Goal: Transaction & Acquisition: Purchase product/service

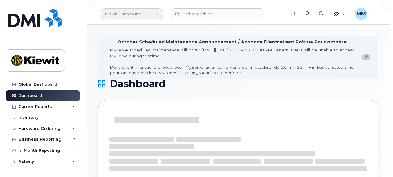
click at [154, 15] on link "Kiewit Canada Inc" at bounding box center [132, 13] width 62 height 11
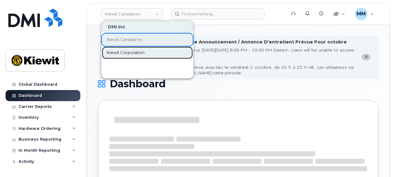
click at [128, 50] on span "Kiewit Corporation" at bounding box center [126, 53] width 38 height 6
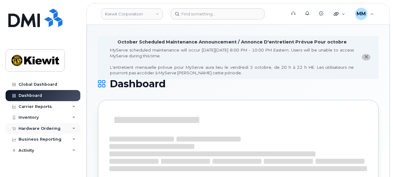
click at [44, 127] on div "Hardware Ordering" at bounding box center [40, 128] width 42 height 5
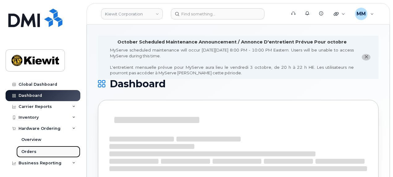
click at [35, 150] on link "Orders" at bounding box center [48, 152] width 64 height 12
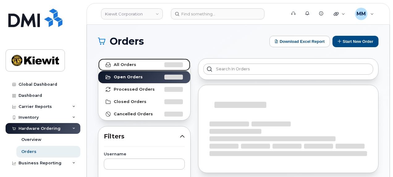
click at [156, 65] on link "All Orders" at bounding box center [144, 65] width 92 height 12
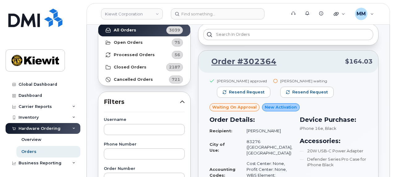
scroll to position [62, 0]
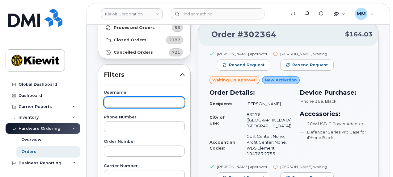
click at [133, 97] on input "text" at bounding box center [144, 102] width 81 height 11
paste input "[PERSON_NAME] De [PERSON_NAME]"
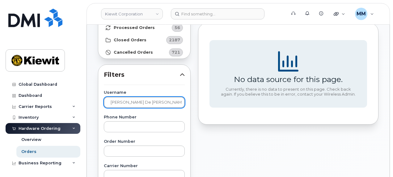
drag, startPoint x: 151, startPoint y: 101, endPoint x: 108, endPoint y: 106, distance: 42.6
click at [109, 106] on input "Daniel De La Garza" at bounding box center [144, 102] width 81 height 11
paste input "Mónica Connelly"
type input "Mónica Connelly"
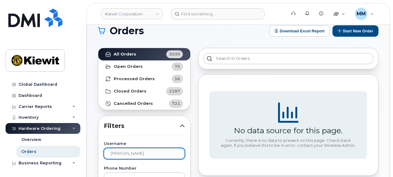
scroll to position [0, 0]
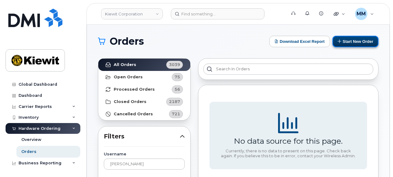
click at [347, 44] on button "Start New Order" at bounding box center [355, 41] width 46 height 11
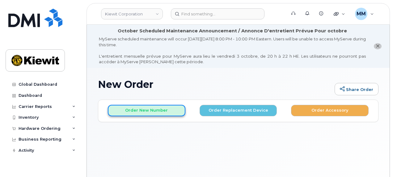
click at [152, 113] on button "Order New Number" at bounding box center [146, 110] width 77 height 11
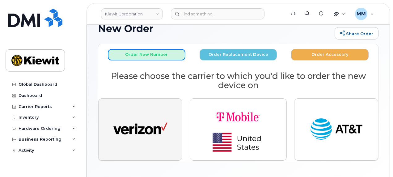
scroll to position [75, 0]
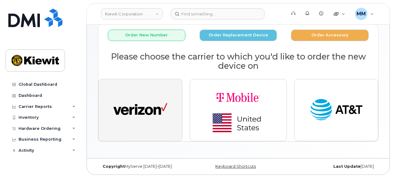
click at [144, 111] on img "button" at bounding box center [140, 110] width 54 height 28
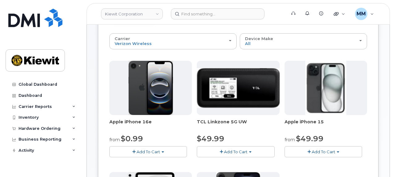
scroll to position [106, 0]
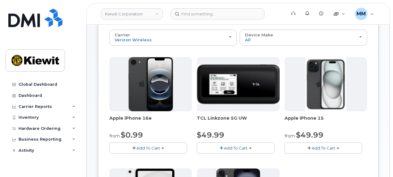
click at [165, 145] on button "Add To Cart" at bounding box center [147, 148] width 77 height 11
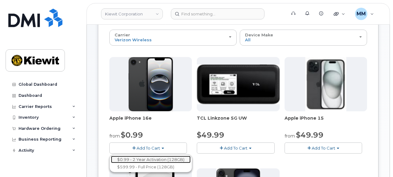
click at [156, 156] on link "$0.99 - 2 Year Activation (128GB)" at bounding box center [151, 160] width 80 height 8
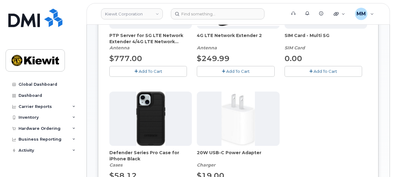
scroll to position [230, 0]
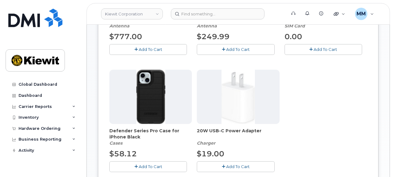
click at [163, 165] on button "Add To Cart" at bounding box center [147, 166] width 77 height 11
click at [238, 165] on span "Add To Cart" at bounding box center [237, 166] width 23 height 5
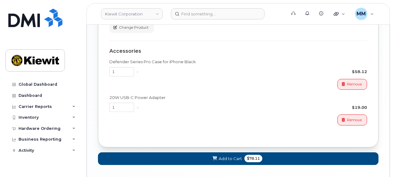
scroll to position [538, 0]
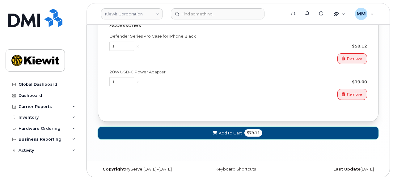
click at [233, 130] on span "Add to Cart" at bounding box center [230, 133] width 23 height 6
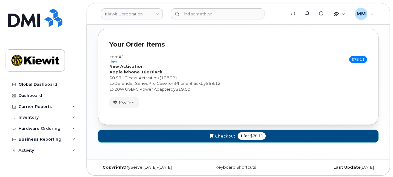
click at [227, 133] on span "Checkout" at bounding box center [225, 136] width 20 height 6
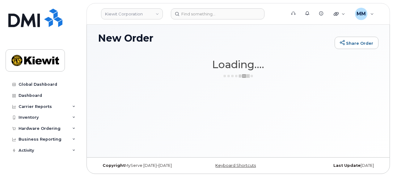
scroll to position [46, 0]
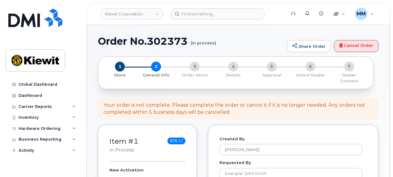
select select
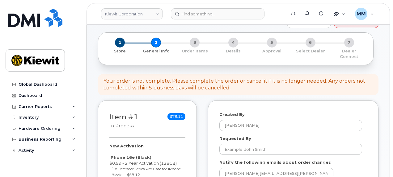
scroll to position [93, 0]
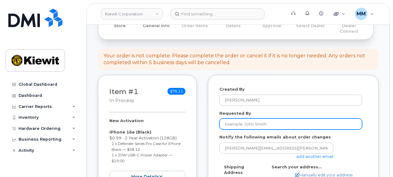
click at [246, 119] on input "Requested By" at bounding box center [290, 124] width 143 height 11
paste input "[PERSON_NAME] De [PERSON_NAME]"
type input "[PERSON_NAME] De [PERSON_NAME]"
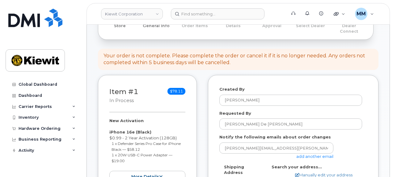
click at [307, 154] on link "add another email" at bounding box center [314, 156] width 37 height 5
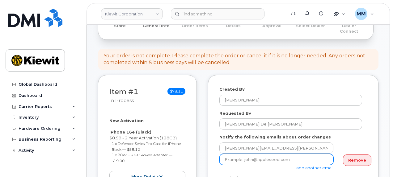
click at [285, 154] on input "email" at bounding box center [276, 159] width 114 height 11
paste input "Kayla.Arrington"
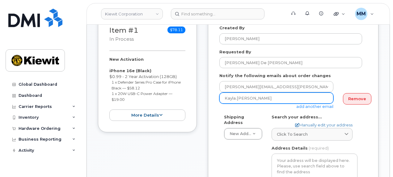
scroll to position [154, 0]
type input "Kayla.Arrington"
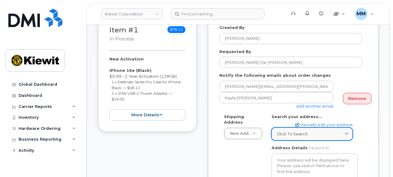
click at [346, 132] on icon at bounding box center [346, 134] width 4 height 4
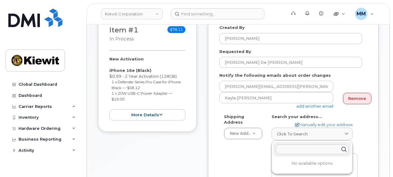
click at [314, 144] on input "text" at bounding box center [311, 149] width 73 height 10
paste input "1601 Sorrel Ave., Baton Rouge, LA 70802"
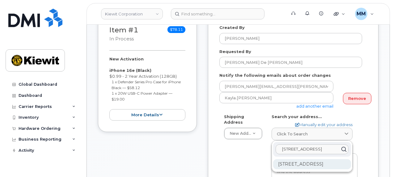
type input "1601 Sorrel Ave., Baton Rouge, LA 70802"
click at [319, 165] on div "1601 Sorrel Ave Baton Rouge LA 70802-4352" at bounding box center [312, 164] width 78 height 10
select select
type textarea "1601 Sorrel Ave BATON ROUGE LA 70802-4352 UNITED STATES"
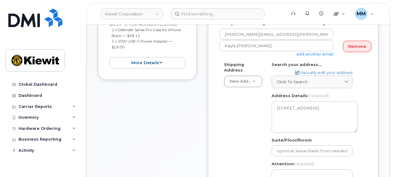
scroll to position [247, 0]
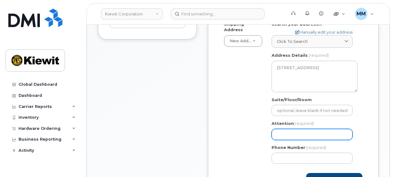
click at [286, 129] on input "Attention (required)" at bounding box center [311, 134] width 81 height 11
paste input "[PERSON_NAME] De [PERSON_NAME]"
type input "[PERSON_NAME] De [PERSON_NAME]"
select select
type input "[PERSON_NAME] De [PERSON_NAME]"
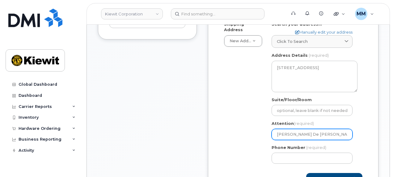
select select
type input "Daniel De La Garza a"
select select
type input "Daniel De La Garza an"
select select
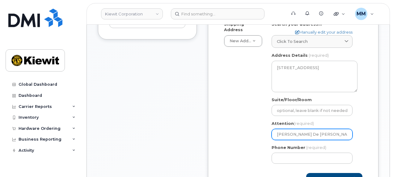
click at [335, 130] on input "Daniel De La Garza and" at bounding box center [311, 134] width 81 height 11
paste input "Nate Ockenho"
type input "[PERSON_NAME] De [PERSON_NAME] and [PERSON_NAME]"
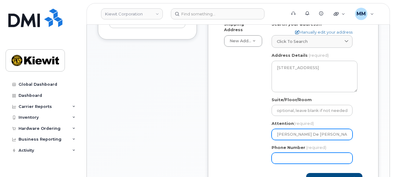
select select
type input "[PERSON_NAME] De [PERSON_NAME] and [PERSON_NAME]"
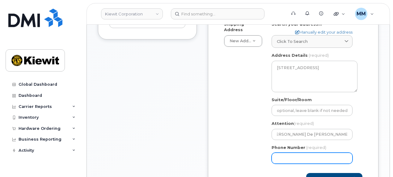
scroll to position [0, 0]
click at [311, 154] on input "Phone Number" at bounding box center [311, 158] width 81 height 11
type input "877772770"
select select
type input "8777727707"
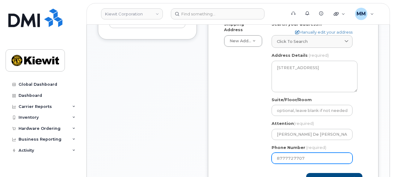
select select
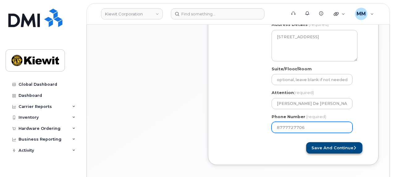
type input "8777727706"
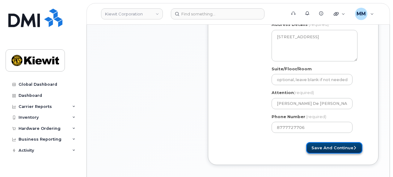
click at [326, 144] on button "Save and Continue" at bounding box center [334, 147] width 56 height 11
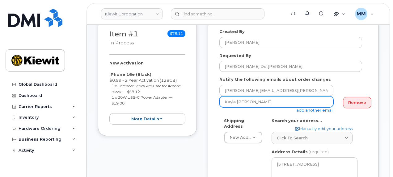
scroll to position [148, 0]
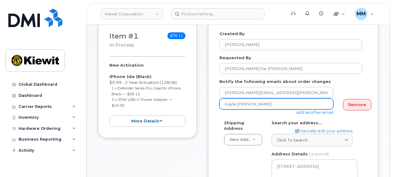
click at [265, 102] on input "Kayla.Arrington" at bounding box center [276, 103] width 114 height 11
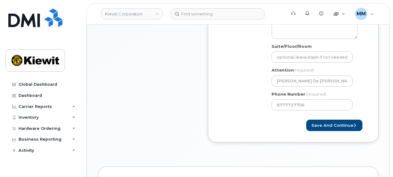
scroll to position [333, 0]
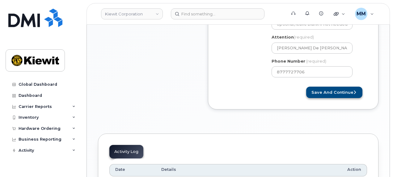
type input "[EMAIL_ADDRESS][PERSON_NAME][PERSON_NAME][DOMAIN_NAME]"
click at [330, 89] on button "Save and Continue" at bounding box center [334, 92] width 56 height 11
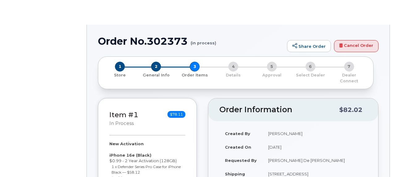
radio input "true"
select select
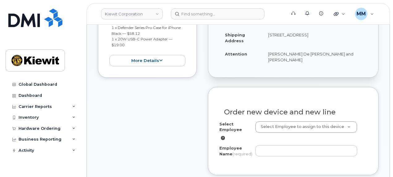
scroll to position [216, 0]
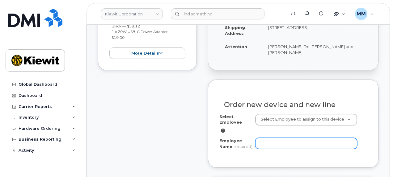
click at [273, 138] on input "Employee Name (required)" at bounding box center [306, 143] width 102 height 11
paste input "Daniel De La Garza"
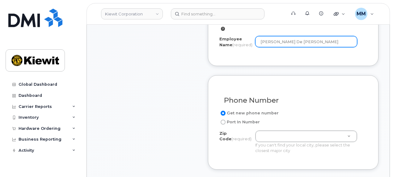
scroll to position [340, 0]
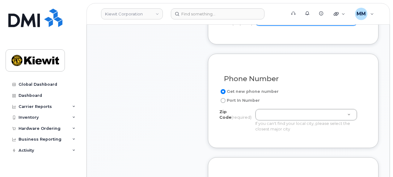
type input "Daniel De La Garza"
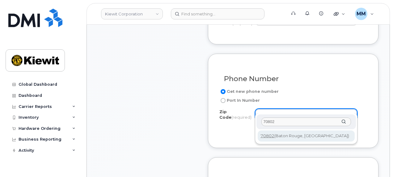
type input "70802"
type input "70802 (Baton Rouge, LA)"
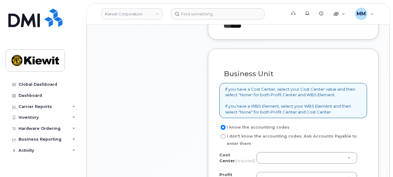
scroll to position [556, 0]
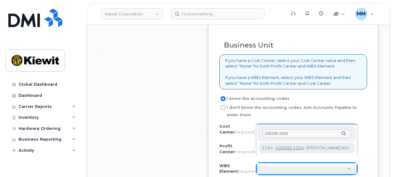
type input "105206.1034"
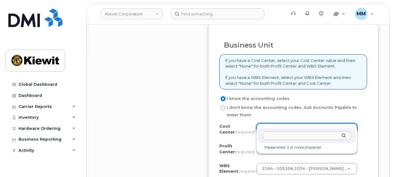
drag, startPoint x: 340, startPoint y: 123, endPoint x: 333, endPoint y: 125, distance: 7.7
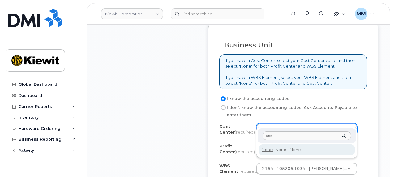
type input "none"
type input "None"
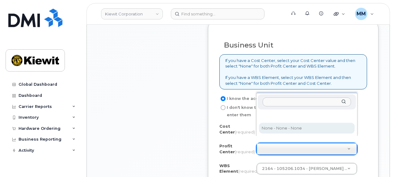
select select "None"
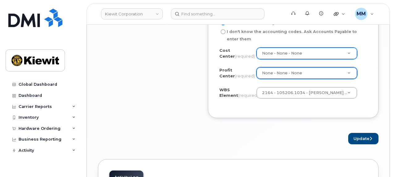
scroll to position [648, 0]
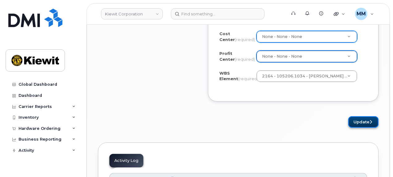
click at [355, 116] on button "Update" at bounding box center [363, 121] width 30 height 11
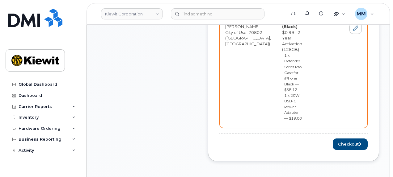
scroll to position [370, 0]
click at [354, 138] on button "Checkout" at bounding box center [349, 143] width 35 height 11
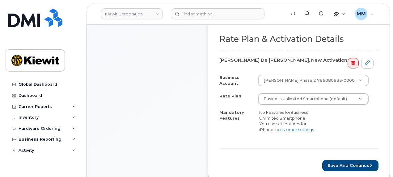
scroll to position [278, 0]
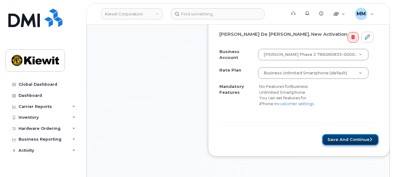
click at [323, 134] on button "Save and Continue" at bounding box center [350, 139] width 56 height 11
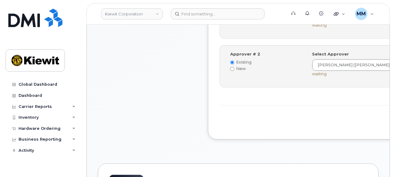
scroll to position [340, 0]
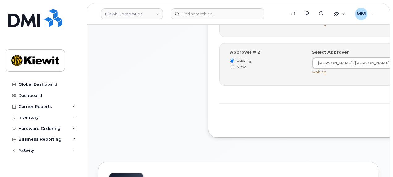
drag, startPoint x: 343, startPoint y: 119, endPoint x: 330, endPoint y: 122, distance: 13.5
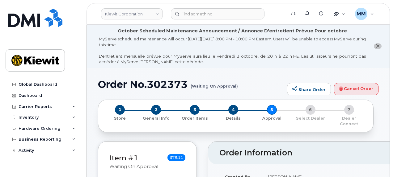
click at [173, 82] on h1 "Order No.302373 (Waiting On Approval)" at bounding box center [191, 84] width 186 height 11
copy h1 "302373"
click at [34, 129] on div "Hardware Ordering" at bounding box center [40, 128] width 42 height 5
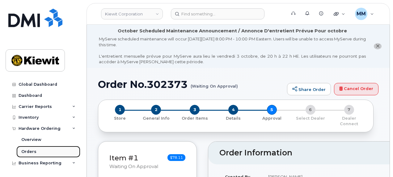
click at [33, 149] on div "Orders" at bounding box center [28, 152] width 15 height 6
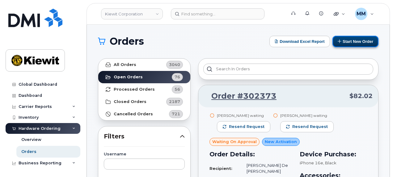
click at [346, 44] on button "Start New Order" at bounding box center [355, 41] width 46 height 11
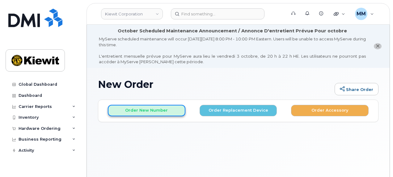
click at [166, 114] on button "Order New Number" at bounding box center [146, 110] width 77 height 11
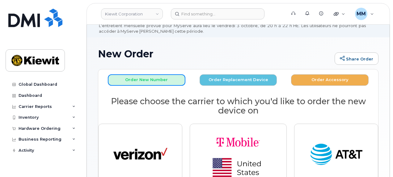
scroll to position [31, 0]
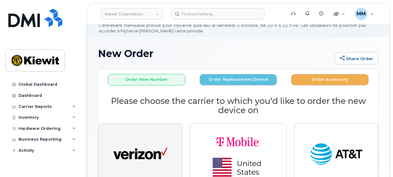
click at [153, 142] on img "button" at bounding box center [140, 155] width 54 height 28
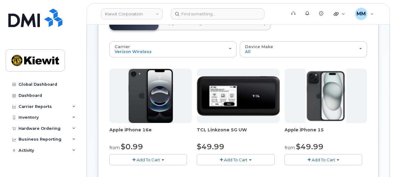
scroll to position [123, 0]
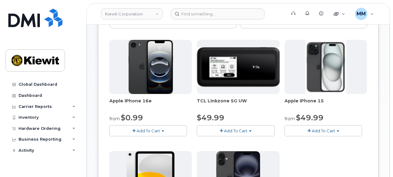
click at [153, 129] on span "Add To Cart" at bounding box center [147, 130] width 23 height 5
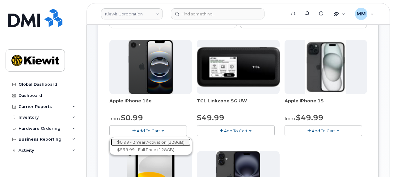
click at [147, 140] on link "$0.99 - 2 Year Activation (128GB)" at bounding box center [151, 143] width 80 height 8
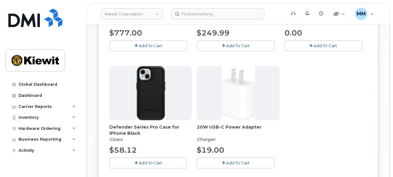
scroll to position [247, 0]
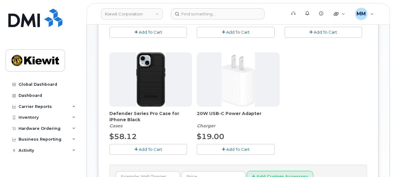
click at [165, 147] on button "Add To Cart" at bounding box center [147, 149] width 77 height 11
click at [222, 148] on icon "button" at bounding box center [223, 150] width 3 height 4
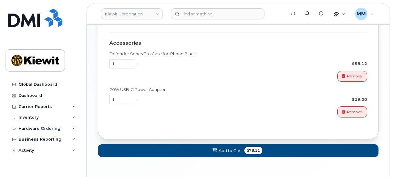
scroll to position [525, 0]
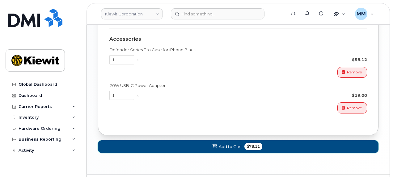
click at [225, 144] on span "Add to Cart" at bounding box center [230, 147] width 23 height 6
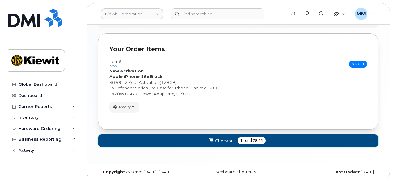
click at [217, 138] on span "Checkout" at bounding box center [225, 141] width 20 height 6
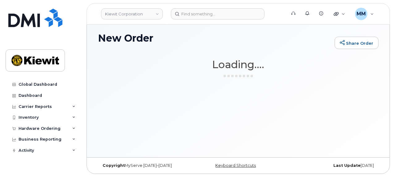
scroll to position [46, 0]
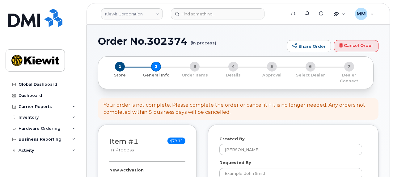
select select
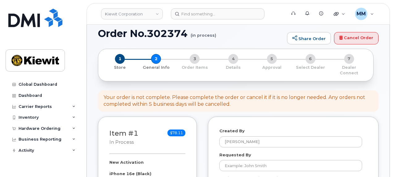
scroll to position [62, 0]
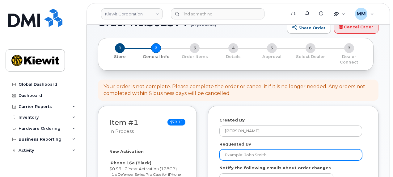
click at [248, 149] on input "Requested By" at bounding box center [290, 154] width 143 height 11
paste input "[PERSON_NAME]"
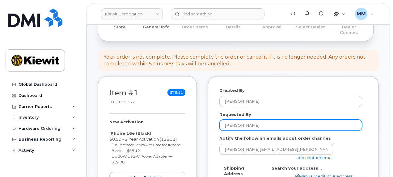
scroll to position [93, 0]
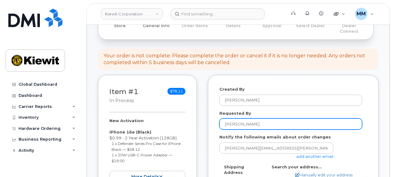
type input "[PERSON_NAME]"
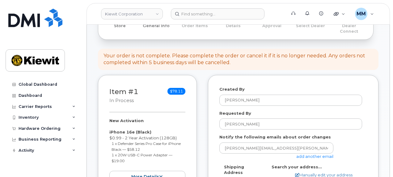
click at [303, 154] on link "add another email" at bounding box center [314, 156] width 37 height 5
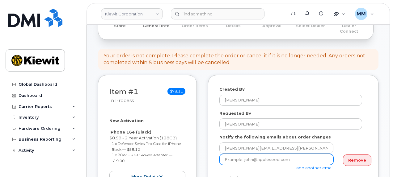
click at [266, 154] on input "email" at bounding box center [276, 159] width 114 height 11
paste input "Kayla.[PERSON_NAME]"
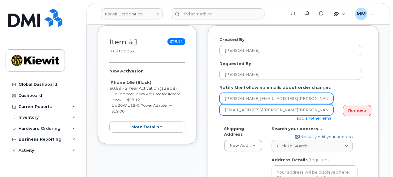
scroll to position [154, 0]
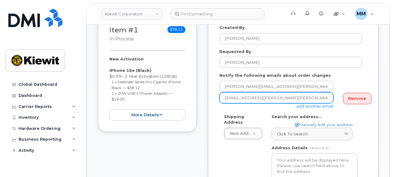
type input "Kayla.Arrington@kiewit.com"
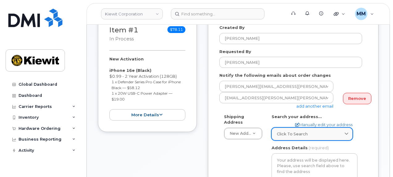
click at [306, 131] on span "Click to search" at bounding box center [292, 134] width 31 height 6
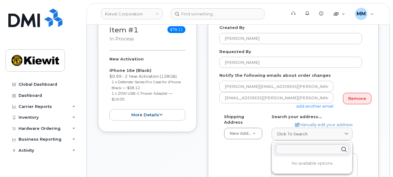
click at [294, 145] on input "text" at bounding box center [311, 149] width 73 height 10
paste input "825 NE Multnomah St, Ste. 1000, Portland, OR 97232"
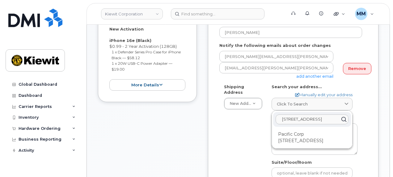
scroll to position [185, 0]
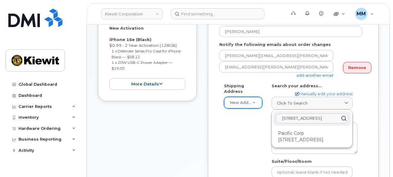
type input "825 NE Multnomah St, Ste. 1000, Portland, OR 97232"
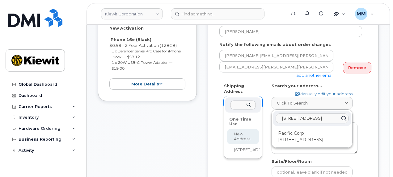
scroll to position [0, 0]
click at [242, 108] on input "text" at bounding box center [242, 105] width 25 height 9
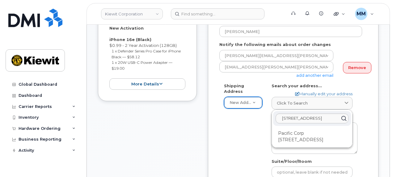
click at [365, 97] on div "Shipping Address New Address New Address 1601 Sorrel Ave AB Search your address…" at bounding box center [293, 157] width 148 height 148
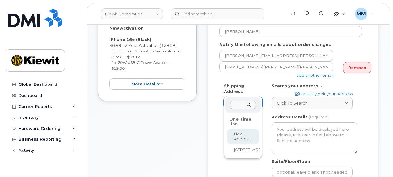
click at [239, 104] on input "text" at bounding box center [242, 105] width 25 height 9
paste input "825 NE Multnomah St, Ste. 1000, Portland, OR 97232"
type input "825 NE Multnomah St, Ste. 1000, Portland, OR 97232"
click at [246, 105] on div "825 NE Multnomah St, Ste. 1000, Portland, OR 97232" at bounding box center [242, 105] width 35 height 15
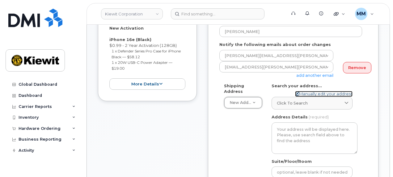
click at [329, 91] on link "Manually edit your address" at bounding box center [323, 94] width 57 height 6
select select
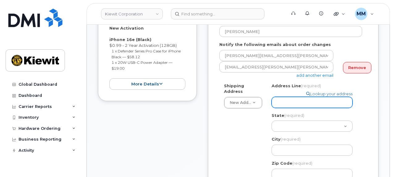
click at [301, 97] on input "Address Line (required)" at bounding box center [311, 102] width 81 height 11
click at [274, 97] on input "Address Line (required)" at bounding box center [311, 102] width 81 height 11
paste input "825 NE Multnomah St, Ste. 1000"
type input "825 NE Multnomah St, Ste. 1000"
select select
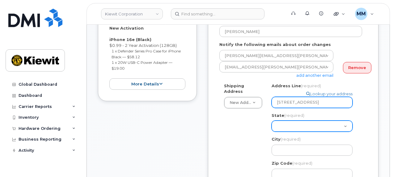
type input "825 NE Multnomah St, Ste. 1000"
click at [299, 123] on select "Alabama Alaska American Samoa Arizona Arkansas California Colorado Connecticut …" at bounding box center [311, 126] width 81 height 11
select select "OR"
click at [271, 121] on select "Alabama Alaska American Samoa Arizona Arkansas California Colorado Connecticut …" at bounding box center [311, 126] width 81 height 11
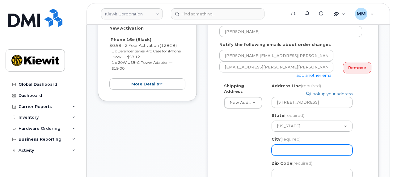
click at [292, 146] on input "City (required)" at bounding box center [311, 150] width 81 height 11
select select
type input "P"
select select
type input "Po"
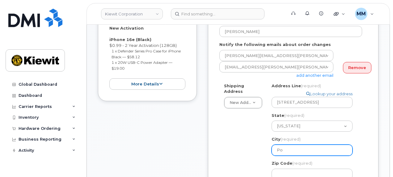
select select
type input "Por"
select select
type input "Port"
select select
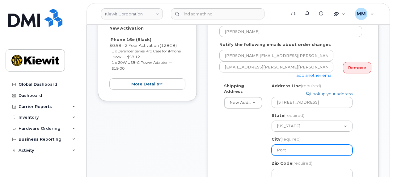
type input "Portl"
select select
type input "Portla"
select select
type input "Portlan"
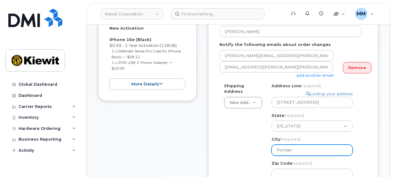
select select
type input "Portland"
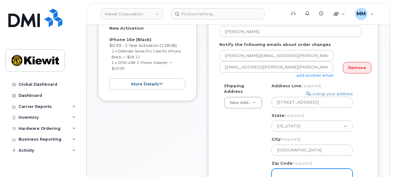
click at [288, 169] on input "Zip Code (required)" at bounding box center [311, 174] width 81 height 11
select select
type input "9"
select select
type input "97"
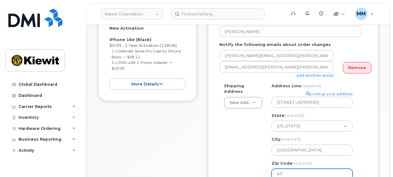
select select
type input "972"
select select
type input "9723"
select select
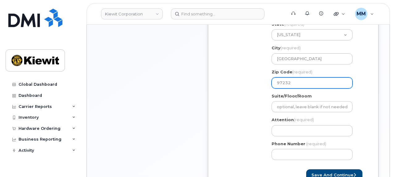
scroll to position [278, 0]
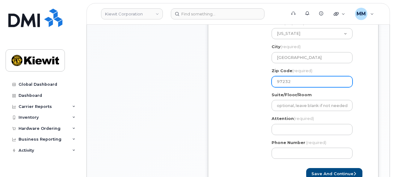
type input "97232"
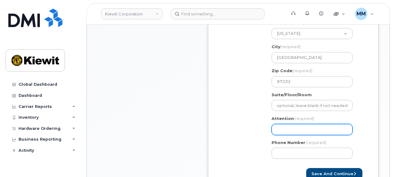
click at [281, 124] on input "Attention (required)" at bounding box center [311, 129] width 81 height 11
paste input "Brittney Mackey"
type input "Brittney Mackey"
select select
type input "Brittney Mackey"
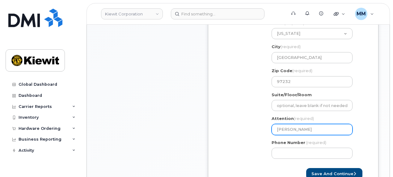
select select
type input "Brittney Mackey an"
select select
click at [331, 124] on input "Brittney Mackey and" at bounding box center [311, 129] width 81 height 11
paste input "[PERSON_NAME]"
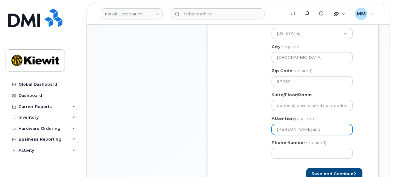
type input "[PERSON_NAME] and [PERSON_NAME]"
select select
type input "[PERSON_NAME] and [PERSON_NAME]"
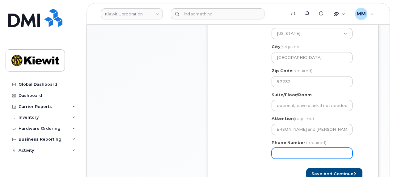
click at [314, 148] on input "Phone Number" at bounding box center [311, 153] width 81 height 11
type input "877772770"
select select
type input "8777727707"
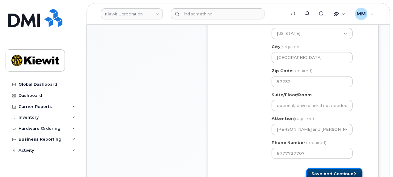
click at [315, 168] on button "Save and Continue" at bounding box center [334, 173] width 56 height 11
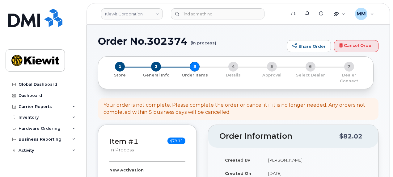
select select
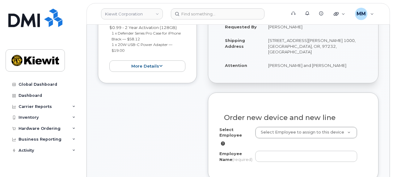
scroll to position [216, 0]
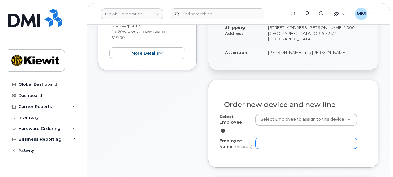
click at [274, 138] on input "Employee Name (required)" at bounding box center [306, 143] width 102 height 11
paste input "[PERSON_NAME]"
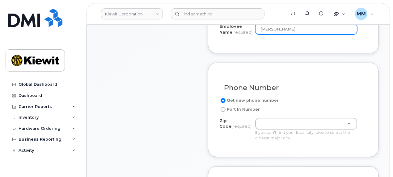
scroll to position [340, 0]
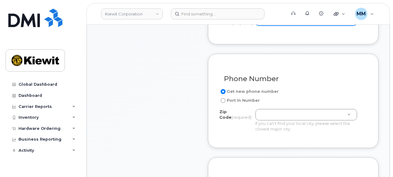
type input "[PERSON_NAME]"
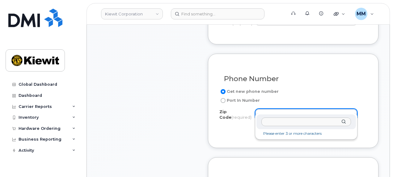
click at [272, 121] on input "Zip Code (required)" at bounding box center [306, 122] width 90 height 9
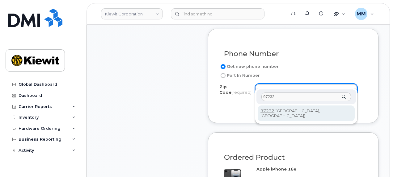
scroll to position [370, 0]
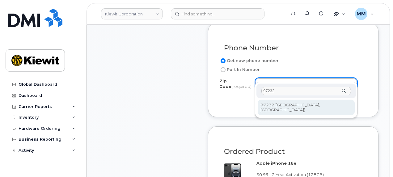
type input "97232"
type input "97232 (Portland, OR)"
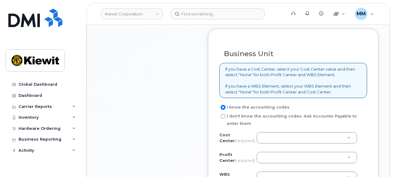
scroll to position [556, 0]
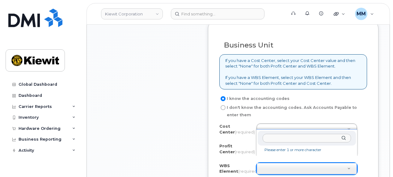
type input "105744.1007"
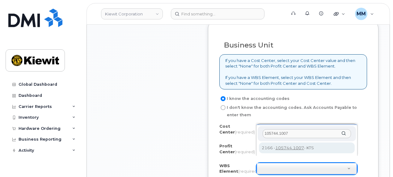
type input "105744.1007"
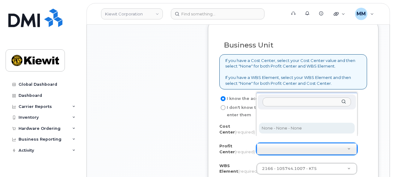
select select "None"
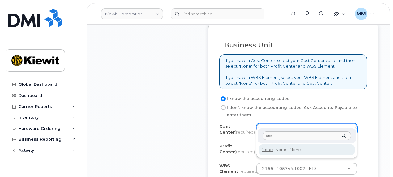
type input "none"
type input "None"
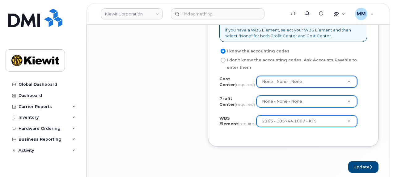
scroll to position [617, 0]
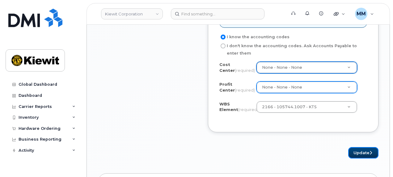
drag, startPoint x: 360, startPoint y: 144, endPoint x: 260, endPoint y: 161, distance: 101.2
click at [360, 147] on button "Update" at bounding box center [363, 152] width 30 height 11
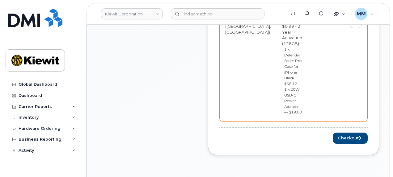
scroll to position [370, 0]
click at [353, 132] on button "Checkout" at bounding box center [349, 137] width 35 height 11
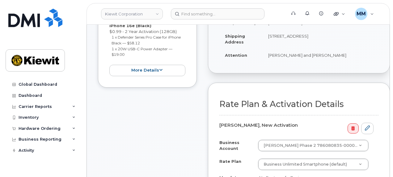
scroll to position [247, 0]
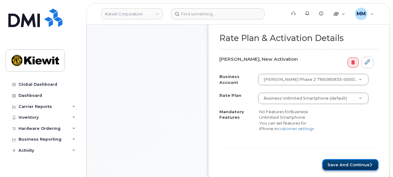
click at [336, 160] on button "Save and Continue" at bounding box center [350, 164] width 56 height 11
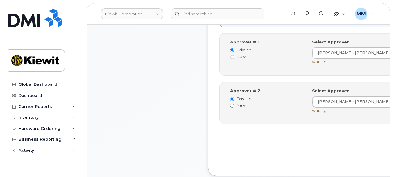
scroll to position [309, 0]
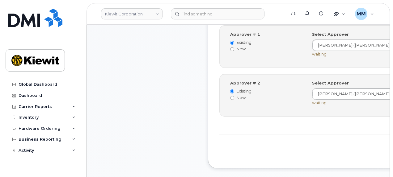
drag, startPoint x: 332, startPoint y: 151, endPoint x: 289, endPoint y: 174, distance: 49.1
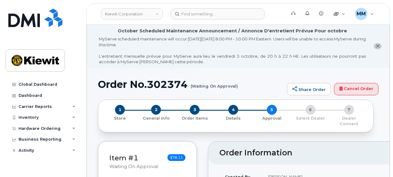
click at [170, 86] on h1 "Order No.302374 (Waiting On Approval)" at bounding box center [191, 84] width 186 height 11
click at [170, 85] on h1 "Order No.302374 (Waiting On Approval)" at bounding box center [191, 84] width 186 height 11
copy h1 "302374"
click at [171, 85] on h1 "Order No.302374 (Waiting On Approval)" at bounding box center [191, 84] width 186 height 11
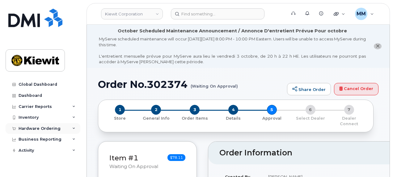
click at [41, 126] on div "Hardware Ordering" at bounding box center [40, 128] width 42 height 5
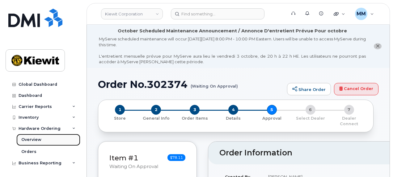
click at [42, 138] on link "Overview" at bounding box center [48, 140] width 64 height 12
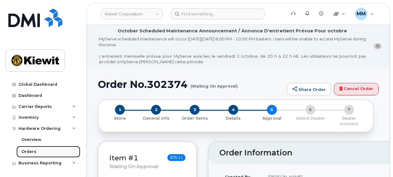
click at [41, 154] on link "Orders" at bounding box center [48, 152] width 64 height 12
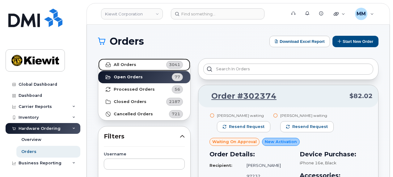
click at [133, 66] on strong "All Orders" at bounding box center [125, 64] width 23 height 5
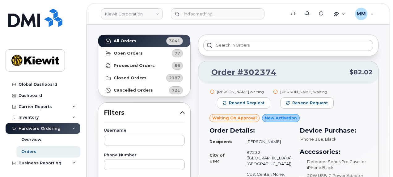
scroll to position [93, 0]
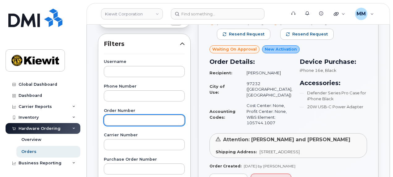
click at [137, 121] on input "text" at bounding box center [144, 120] width 81 height 11
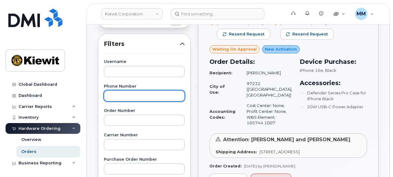
click at [134, 97] on input "text" at bounding box center [144, 95] width 81 height 11
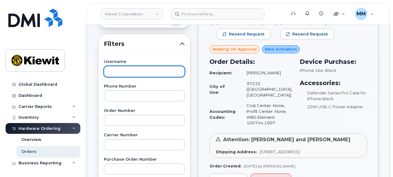
click at [132, 73] on input "text" at bounding box center [144, 71] width 81 height 11
paste input "[PERSON_NAME]"
type input "[PERSON_NAME]"
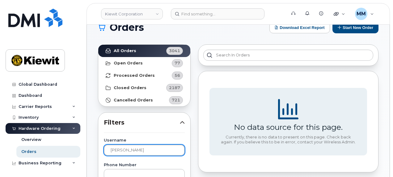
scroll to position [0, 0]
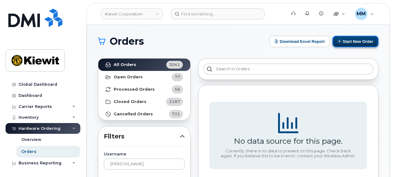
click at [346, 43] on button "Start New Order" at bounding box center [355, 41] width 46 height 11
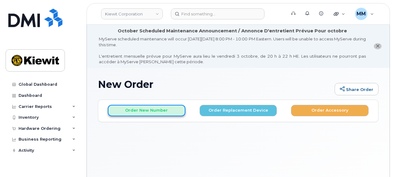
click at [158, 110] on button "Order New Number" at bounding box center [146, 110] width 77 height 11
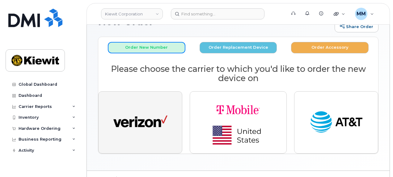
scroll to position [75, 0]
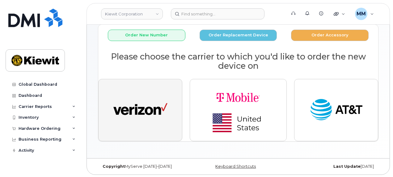
click at [150, 111] on img "button" at bounding box center [140, 110] width 54 height 28
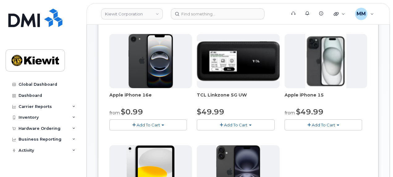
scroll to position [137, 0]
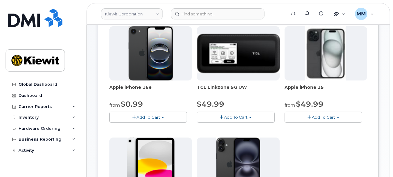
click at [184, 123] on div "Apple iPhone 16e from $0.99 Add To Cart $0.99 - 2 Year Activation (128GB) $599.…" at bounding box center [237, 134] width 257 height 217
click at [168, 117] on button "Add To Cart" at bounding box center [147, 117] width 77 height 11
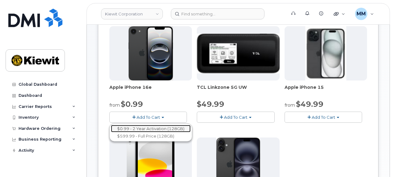
click at [160, 128] on link "$0.99 - 2 Year Activation (128GB)" at bounding box center [151, 129] width 80 height 8
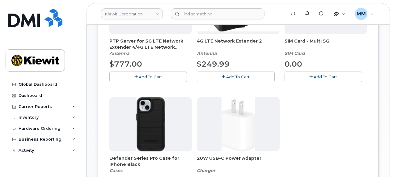
scroll to position [230, 0]
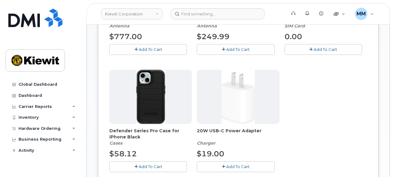
click at [150, 164] on span "Add To Cart" at bounding box center [150, 166] width 23 height 5
click at [232, 165] on span "Add To Cart" at bounding box center [237, 166] width 23 height 5
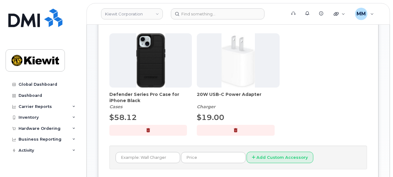
scroll to position [322, 0]
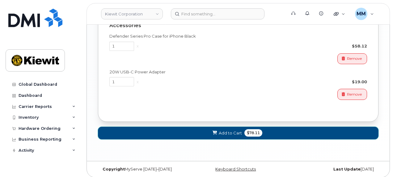
click at [240, 130] on span "Add to Cart" at bounding box center [230, 133] width 23 height 6
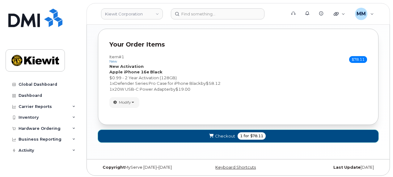
click at [260, 135] on span "$78.11" at bounding box center [256, 136] width 13 height 6
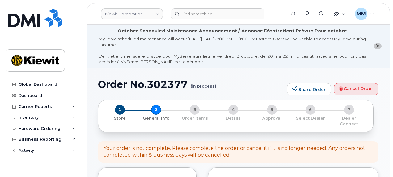
select select
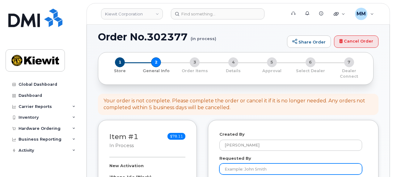
scroll to position [62, 0]
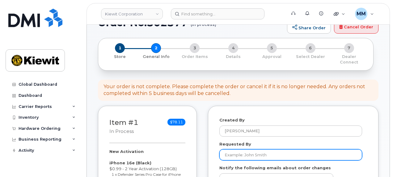
click at [239, 152] on input "Requested By" at bounding box center [290, 154] width 143 height 11
paste input "[PERSON_NAME]"
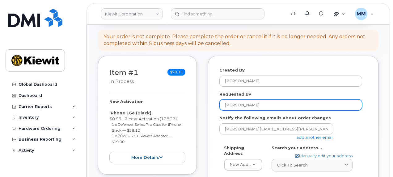
scroll to position [123, 0]
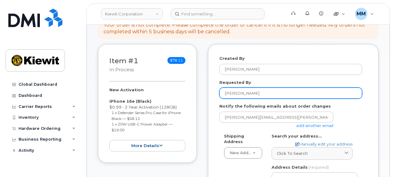
type input "[PERSON_NAME]"
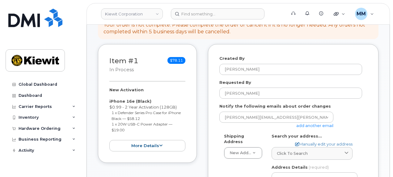
click at [307, 123] on link "add another email" at bounding box center [314, 125] width 37 height 5
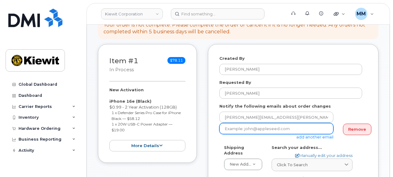
click at [238, 125] on input "email" at bounding box center [276, 128] width 114 height 11
paste input "[PERSON_NAME].[PERSON_NAME]"
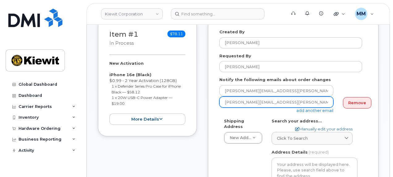
scroll to position [154, 0]
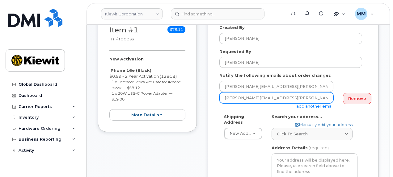
type input "[PERSON_NAME][EMAIL_ADDRESS][PERSON_NAME][PERSON_NAME][DOMAIN_NAME]"
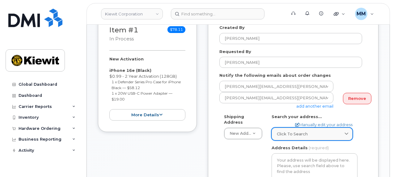
click at [314, 131] on div "Click to search" at bounding box center [312, 134] width 70 height 6
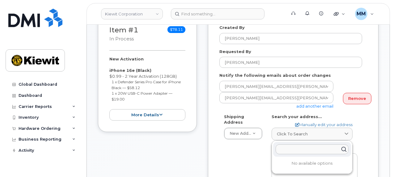
click at [303, 144] on input "text" at bounding box center [311, 149] width 73 height 10
paste input "4 Commerce Drive, Cranford, NJ 07016"
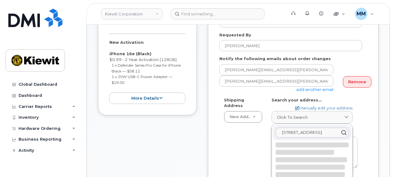
scroll to position [185, 0]
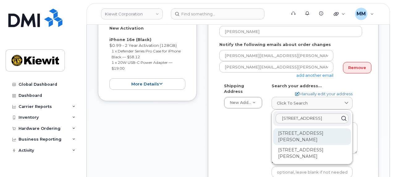
type input "4 Commerce Drive, Cranford, NJ 07016"
click at [333, 130] on div "4 Commerce Dr Cranford NJ 07016" at bounding box center [312, 136] width 78 height 17
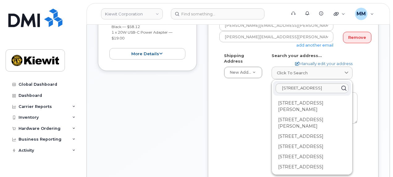
scroll to position [216, 0]
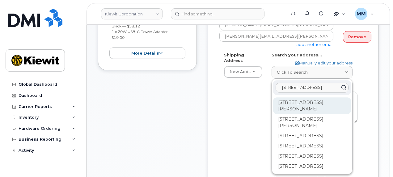
click at [290, 102] on div "4 Commerce Dr Lowr Cranford NJ 07016-3526" at bounding box center [312, 106] width 78 height 17
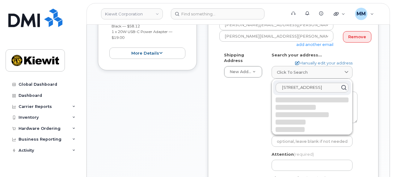
select select
type textarea "4 Commerce Dr LOWR CRANFORD NJ 07016-3526 UNITED STATES"
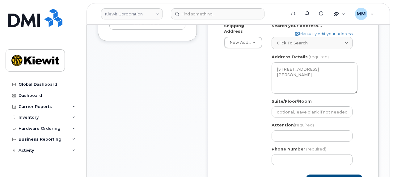
scroll to position [278, 0]
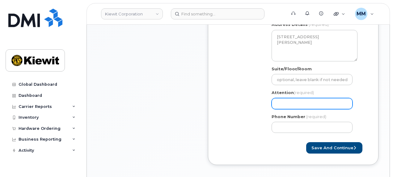
click at [282, 98] on input "Attention (required)" at bounding box center [311, 103] width 81 height 11
paste input "Stephen Johnson"
type input "Stephen Johnson"
select select
type input "Stephen Johnson"
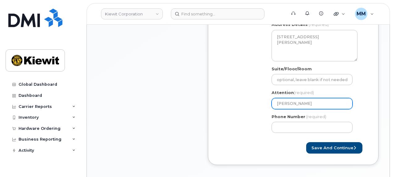
select select
type input "Stephen Johnson an"
select select
type input "Stephen Johnson and"
click at [329, 99] on input "Stephen Johnson and" at bounding box center [311, 103] width 81 height 11
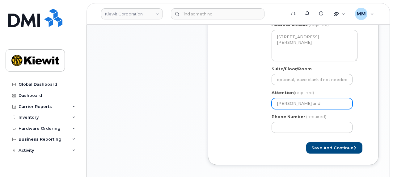
paste input "[PERSON_NAME]"
select select
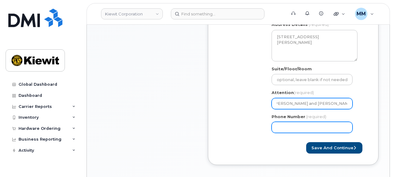
type input "[PERSON_NAME] and [PERSON_NAME]"
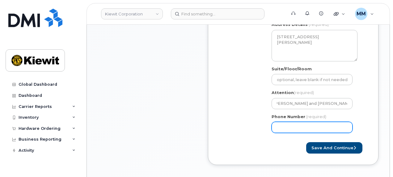
scroll to position [0, 0]
click at [306, 122] on input "Phone Number" at bounding box center [311, 127] width 81 height 11
type input "877"
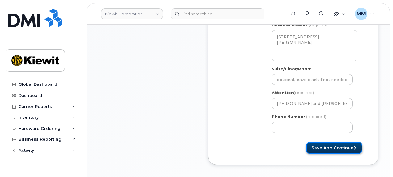
click at [319, 142] on button "Save and Continue" at bounding box center [334, 147] width 56 height 11
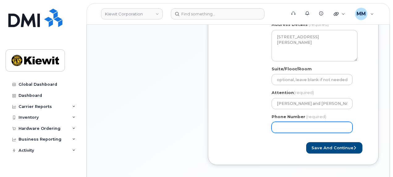
drag, startPoint x: 315, startPoint y: 124, endPoint x: 280, endPoint y: 121, distance: 35.9
click at [281, 122] on input "Phone Number" at bounding box center [311, 127] width 81 height 11
type input "877772770"
select select
type input "8777727707"
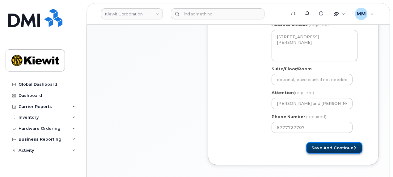
click at [321, 142] on button "Save and Continue" at bounding box center [334, 147] width 56 height 11
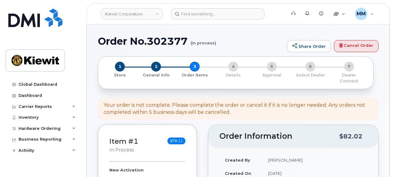
select select
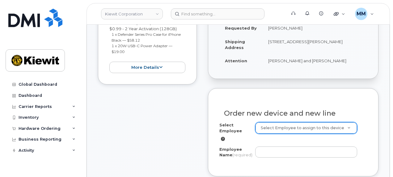
scroll to position [216, 0]
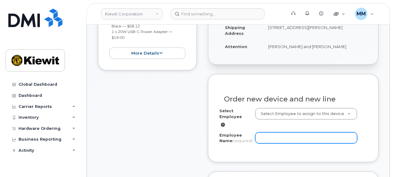
click at [275, 132] on input "Employee Name (required)" at bounding box center [306, 137] width 102 height 11
paste input "[PERSON_NAME]"
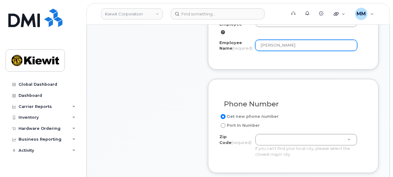
scroll to position [370, 0]
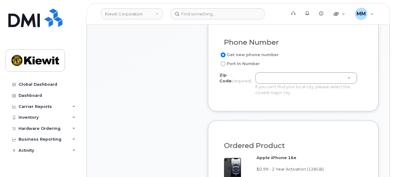
type input "[PERSON_NAME]"
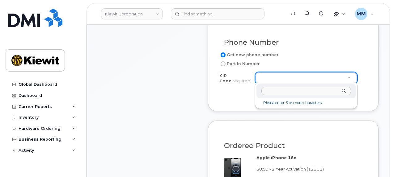
type input "07016"
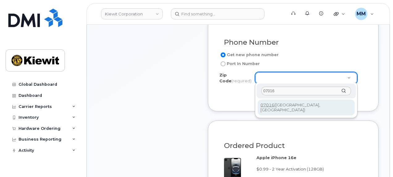
type input "07016 ([GEOGRAPHIC_DATA], [GEOGRAPHIC_DATA])"
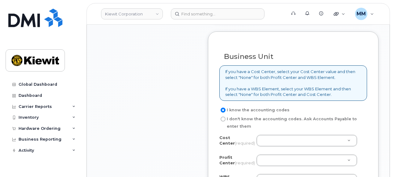
scroll to position [586, 0]
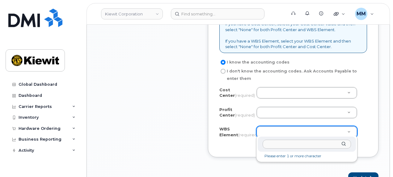
click at [269, 142] on input "text" at bounding box center [306, 144] width 88 height 9
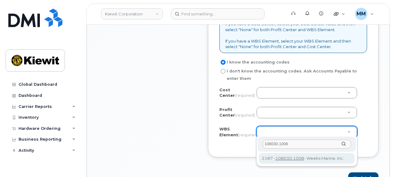
type input "108030.1008"
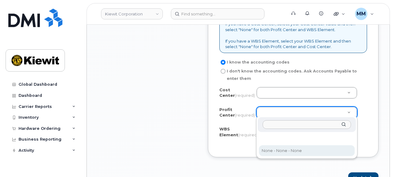
select select "None"
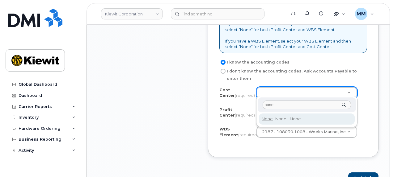
type input "none"
type input "None"
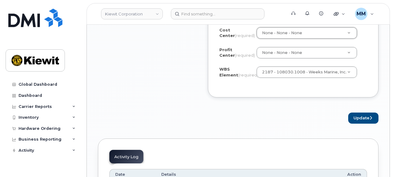
scroll to position [648, 0]
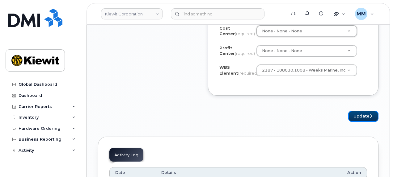
click at [363, 117] on button "Update" at bounding box center [363, 116] width 30 height 11
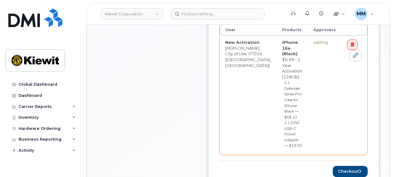
scroll to position [370, 0]
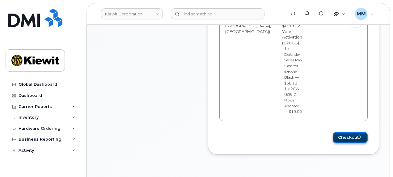
click at [338, 132] on button "Checkout" at bounding box center [349, 137] width 35 height 11
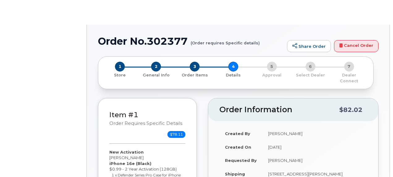
select select "Business Unlimited Smartphone"
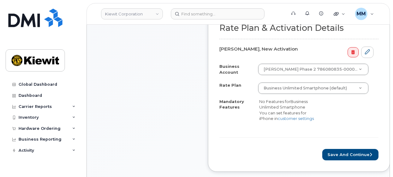
scroll to position [321, 0]
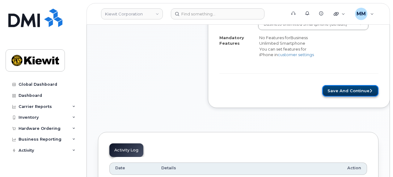
click at [324, 85] on button "Save and Continue" at bounding box center [350, 90] width 56 height 11
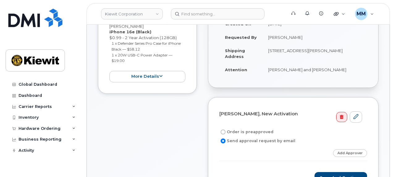
scroll to position [185, 0]
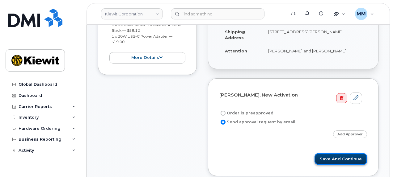
click at [329, 153] on button "Save and Continue" at bounding box center [340, 158] width 52 height 11
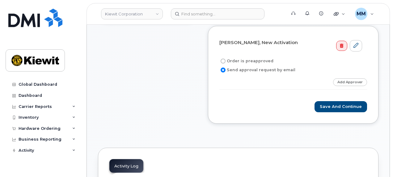
scroll to position [247, 0]
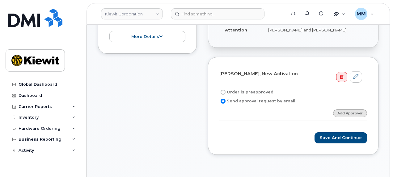
click at [344, 110] on link "Add Approver" at bounding box center [350, 114] width 34 height 8
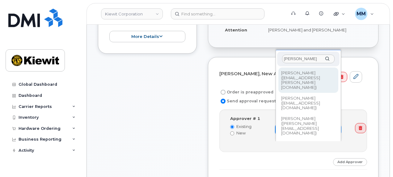
type input "Paul"
type input "2146672"
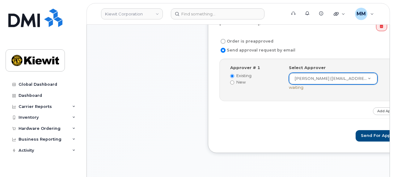
scroll to position [309, 0]
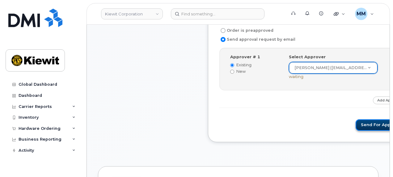
click at [355, 119] on button "Send for Approval" at bounding box center [380, 124] width 51 height 11
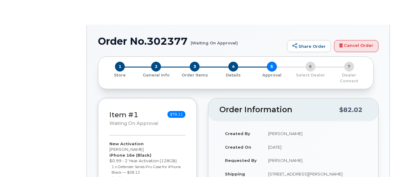
radio input "true"
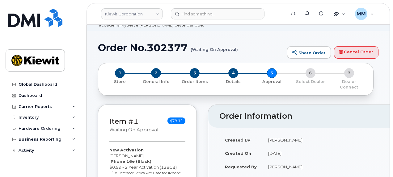
scroll to position [31, 0]
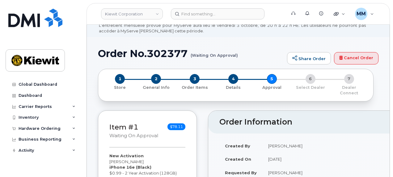
click at [181, 56] on h1 "Order No.302377 (Waiting On Approval)" at bounding box center [191, 53] width 186 height 11
click at [180, 56] on h1 "Order No.302377 (Waiting On Approval)" at bounding box center [191, 53] width 186 height 11
copy h1 "302377"
